Goal: Find specific page/section: Find specific page/section

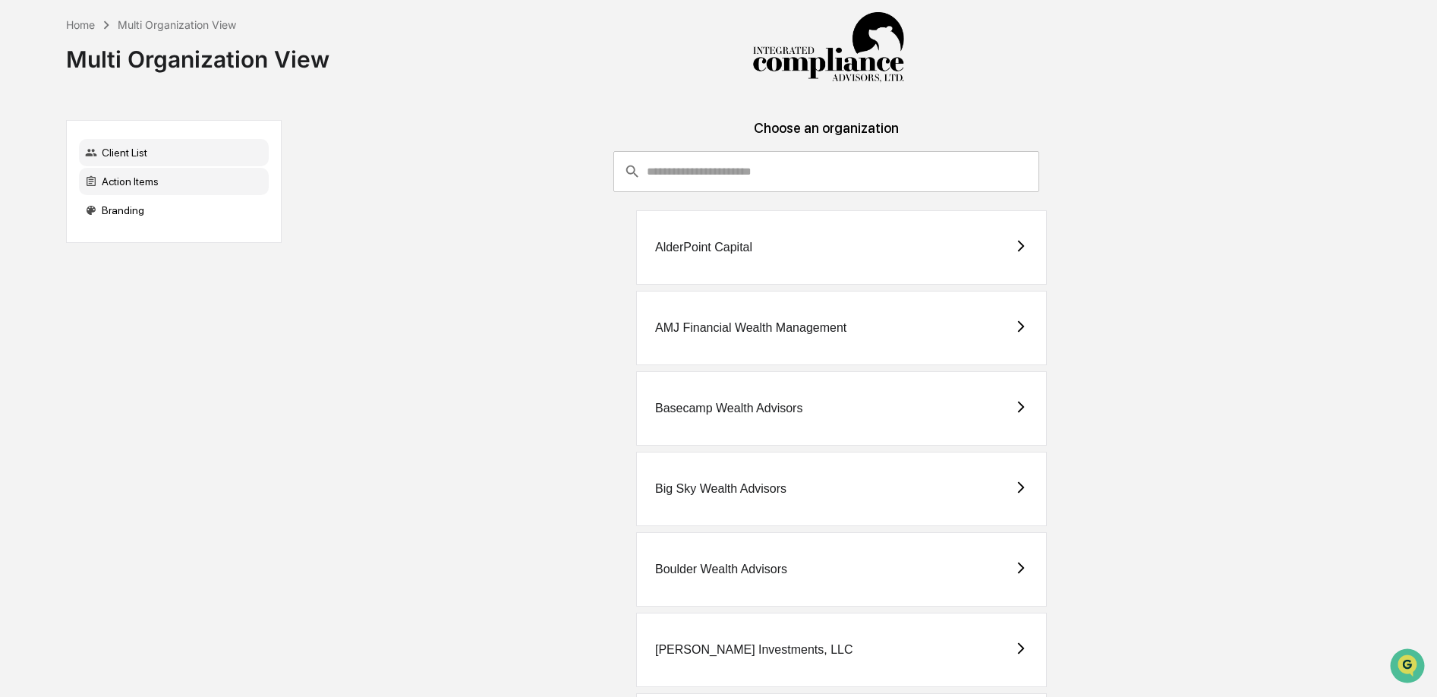
click at [187, 181] on div "Action Items" at bounding box center [174, 181] width 190 height 27
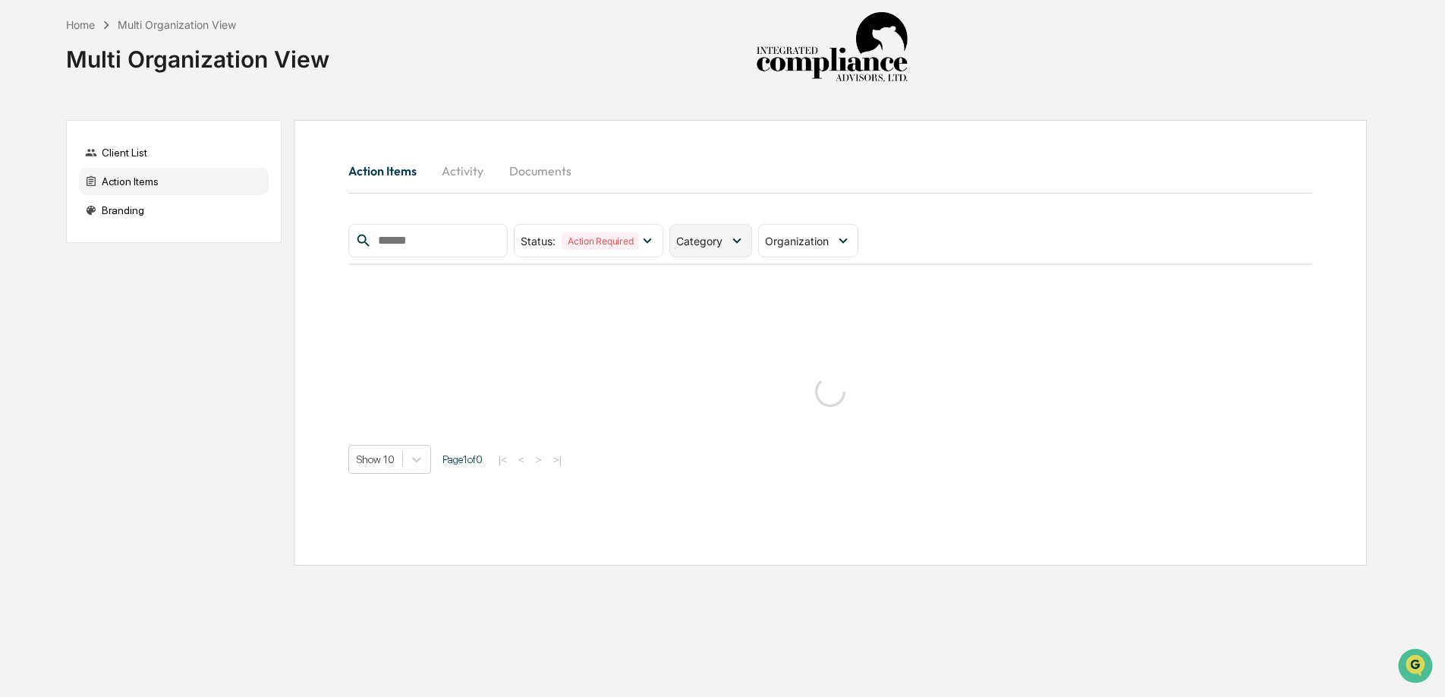
click at [715, 241] on span "Category" at bounding box center [699, 241] width 46 height 13
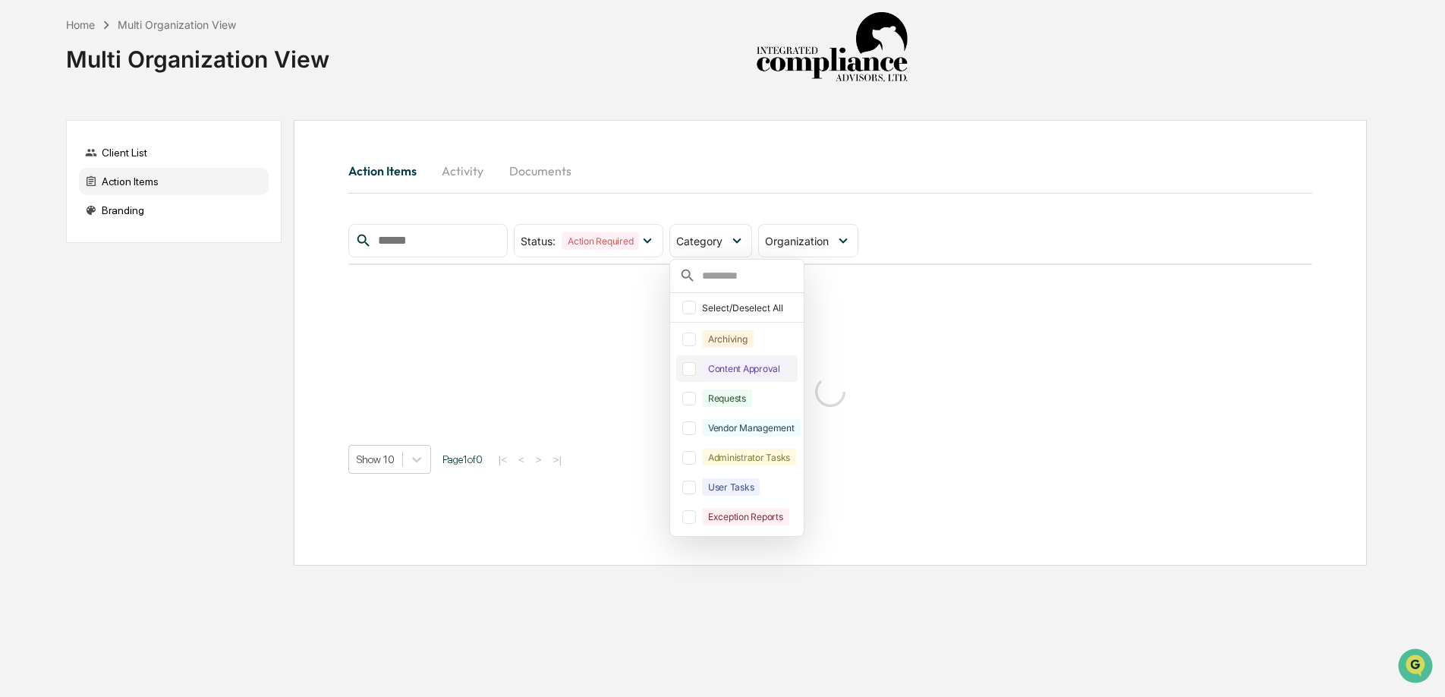
click at [694, 372] on div at bounding box center [689, 369] width 14 height 14
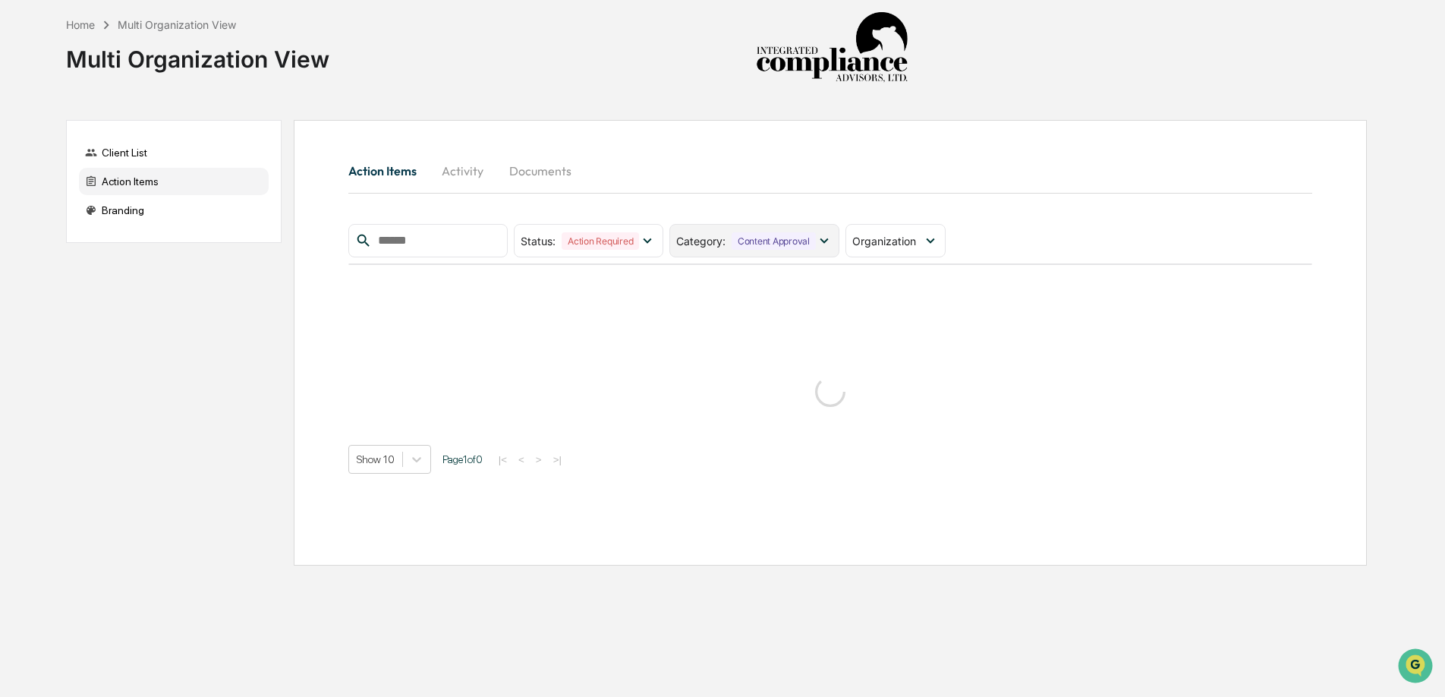
click at [760, 250] on div "Category : Content Approval" at bounding box center [754, 240] width 170 height 33
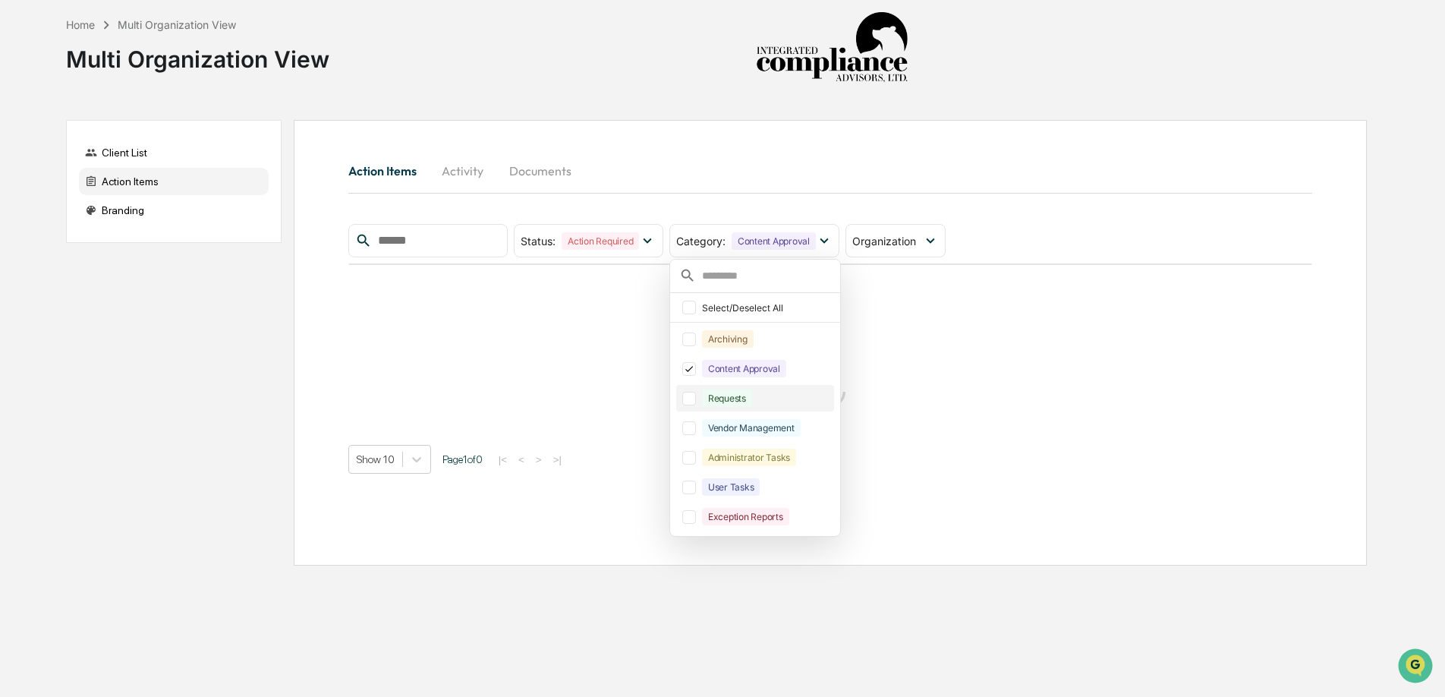
click at [692, 395] on div at bounding box center [689, 399] width 14 height 14
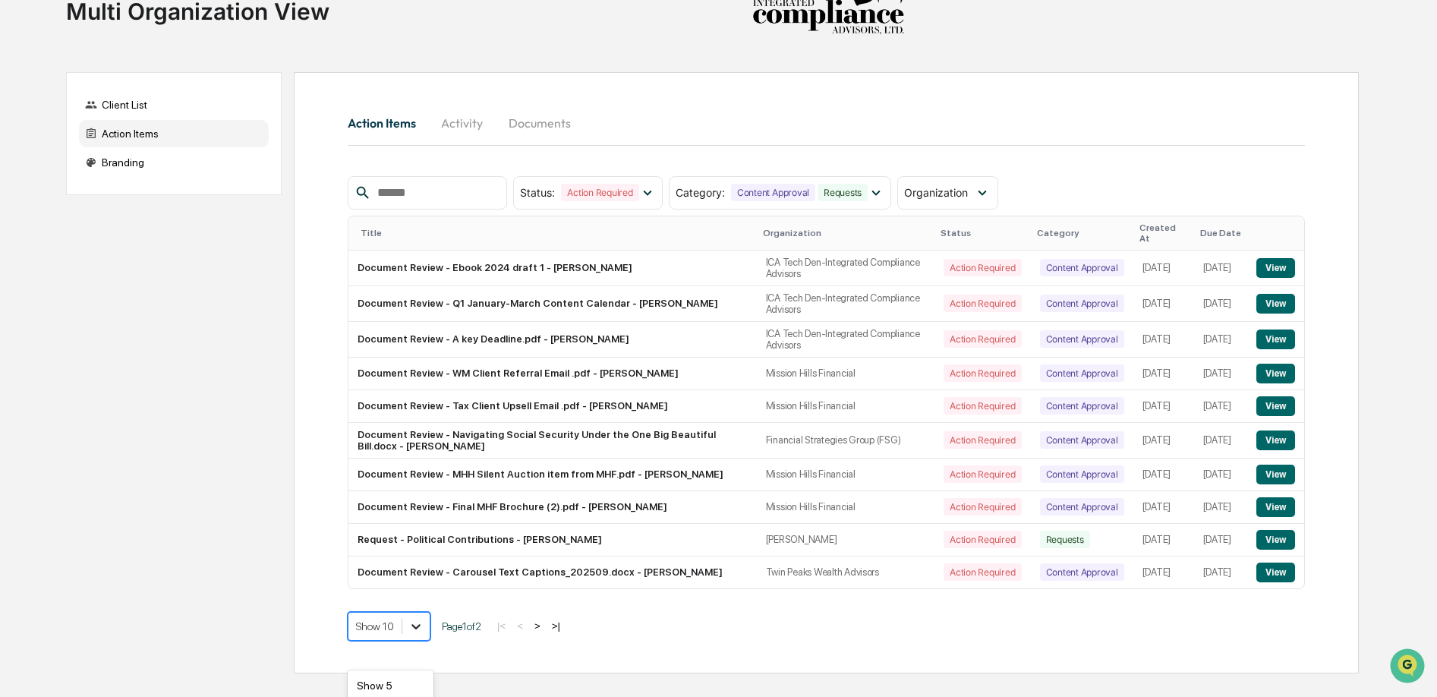
scroll to position [153, 0]
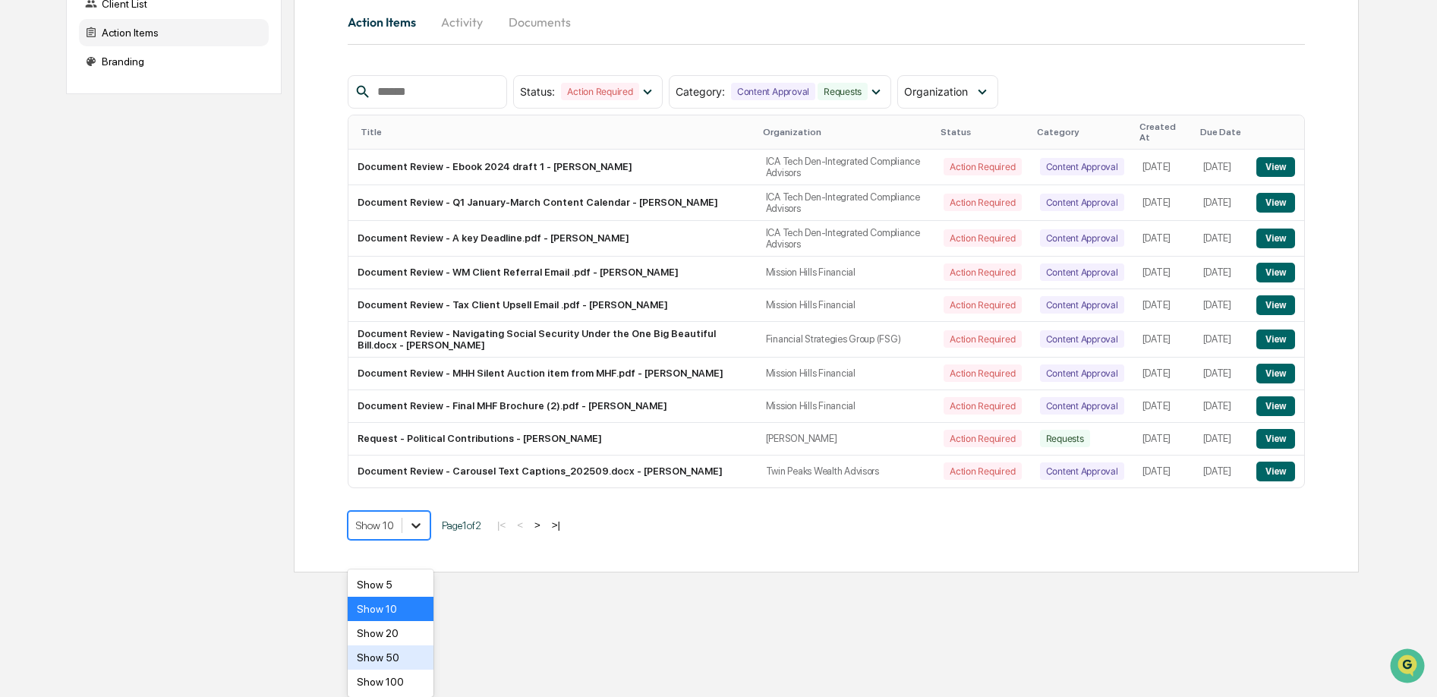
click at [421, 572] on body "Home Multi Organization View Multi Organization View Client List Action Items B…" at bounding box center [718, 211] width 1437 height 721
click at [410, 653] on div "Show 50" at bounding box center [391, 657] width 86 height 24
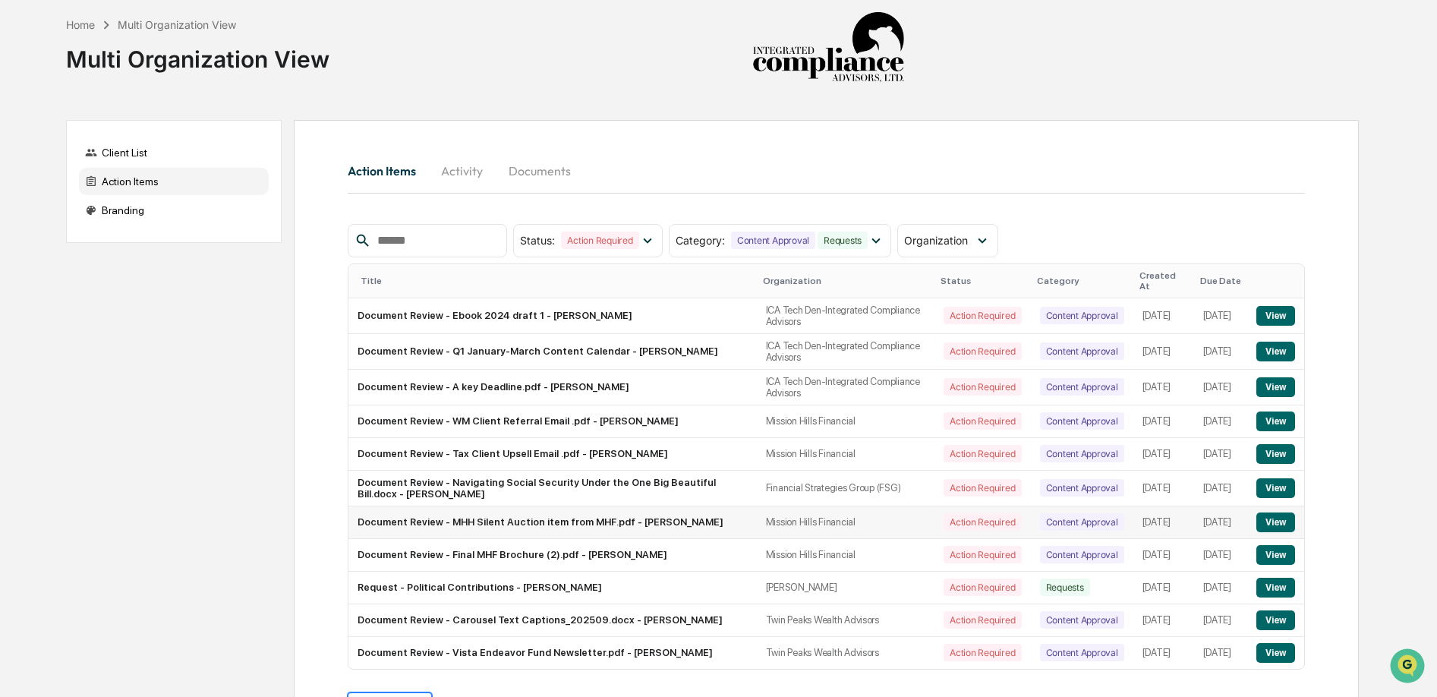
scroll to position [85, 0]
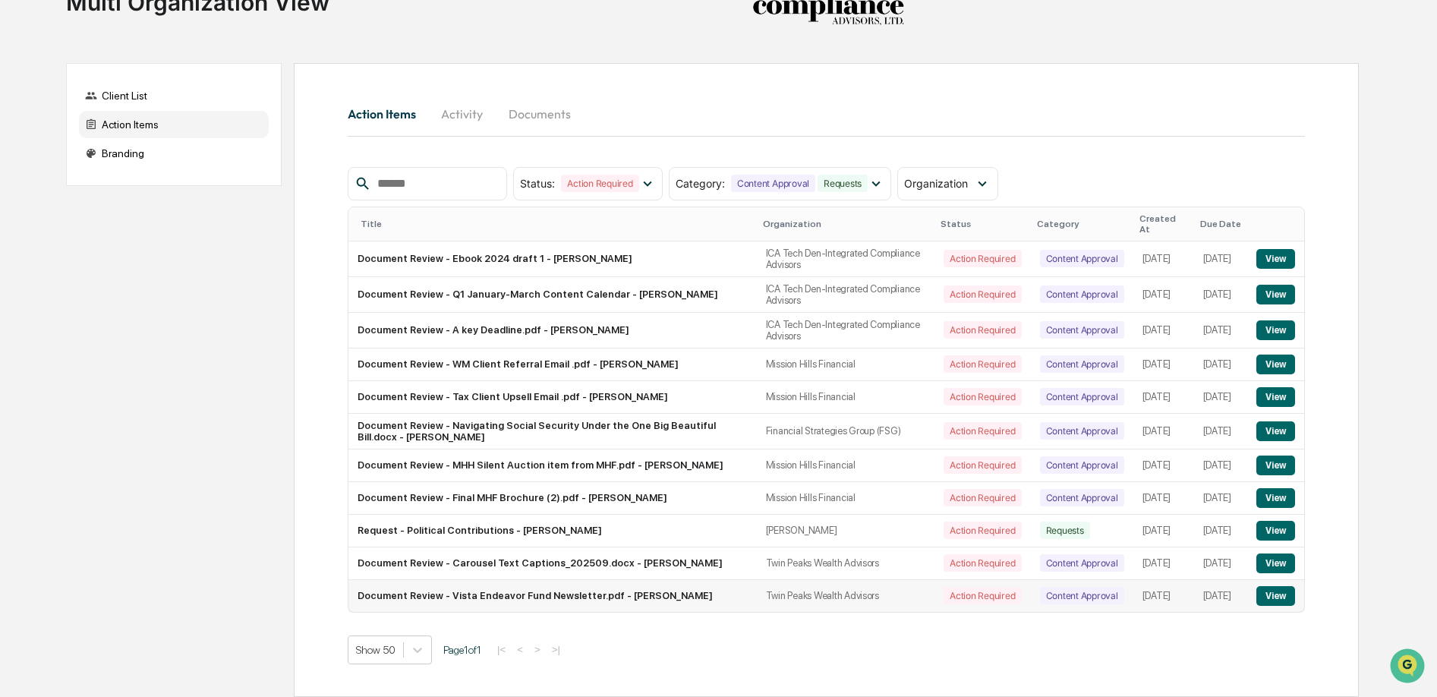
click at [1272, 594] on button "View" at bounding box center [1275, 596] width 39 height 20
